Goal: Task Accomplishment & Management: Manage account settings

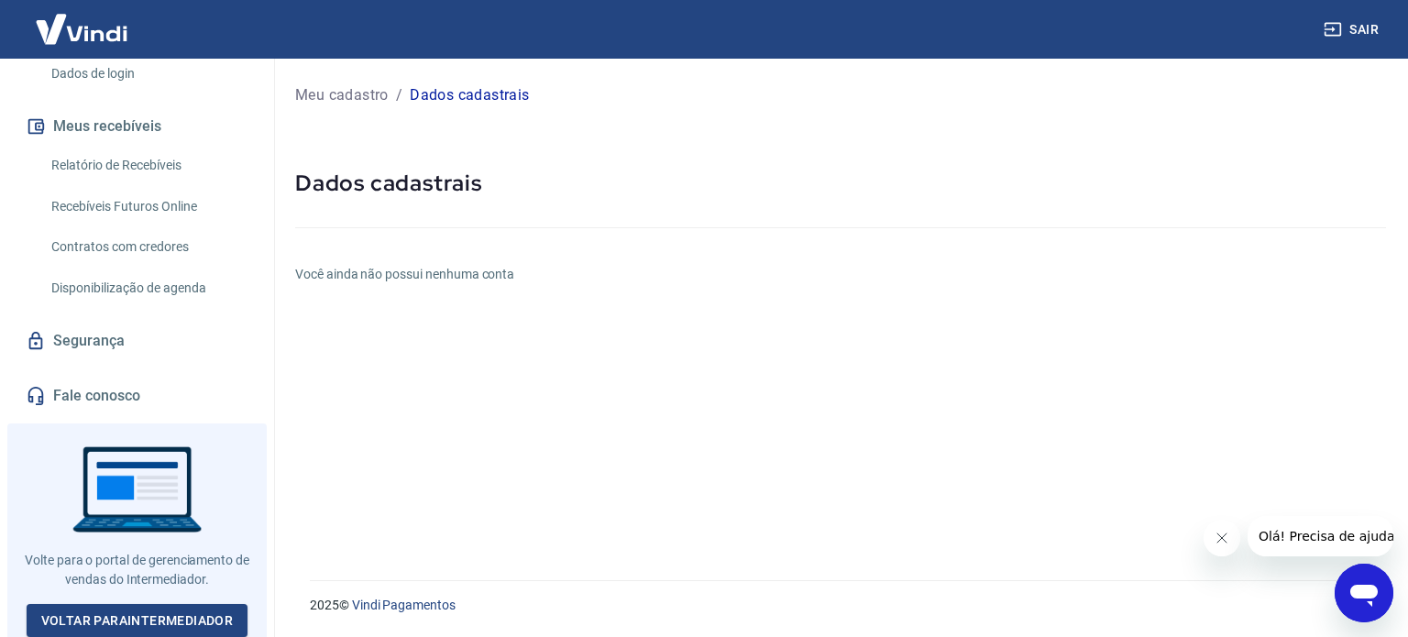
scroll to position [128, 0]
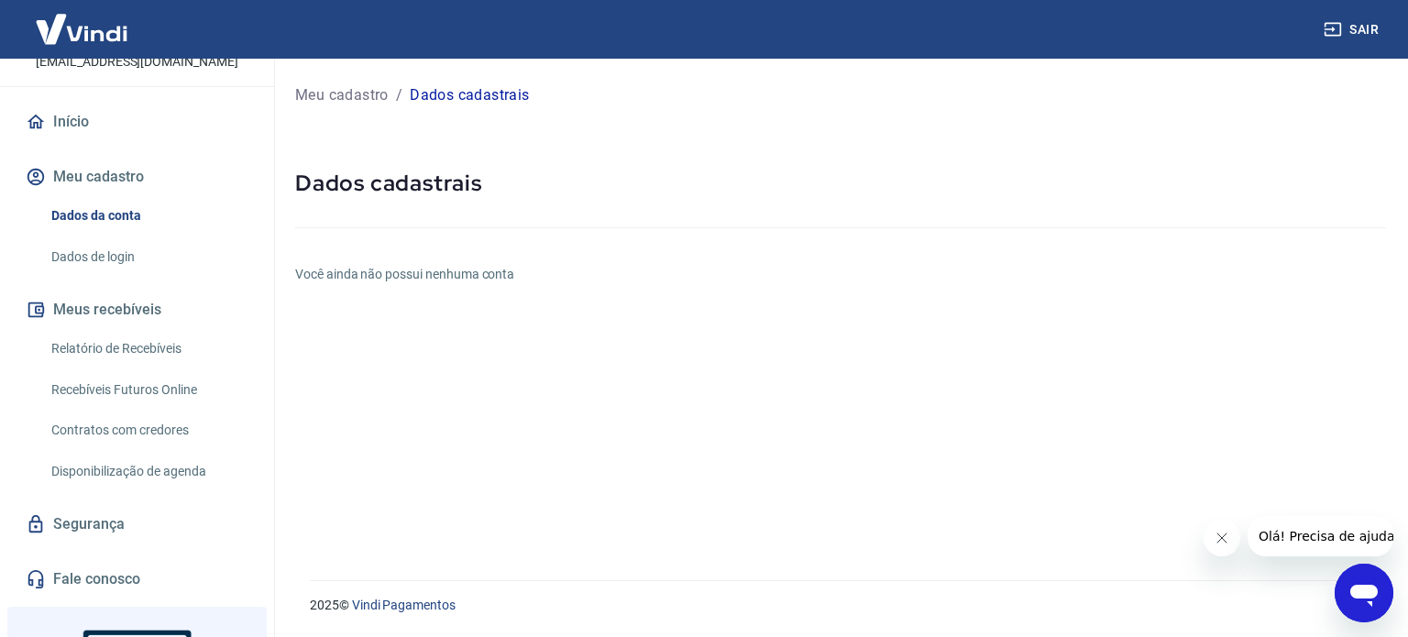
click at [143, 352] on link "Relatório de Recebíveis" at bounding box center [148, 349] width 208 height 38
